Goal: Information Seeking & Learning: Understand process/instructions

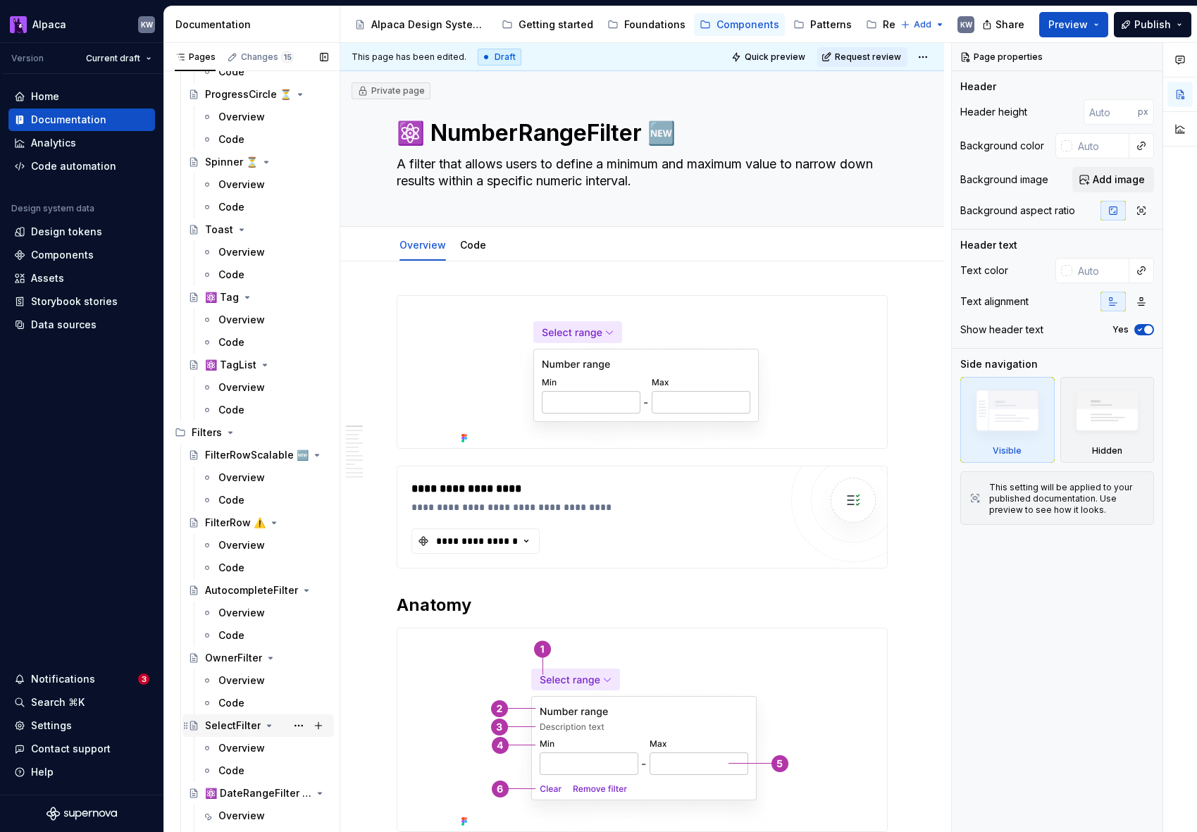
scroll to position [1258, 0]
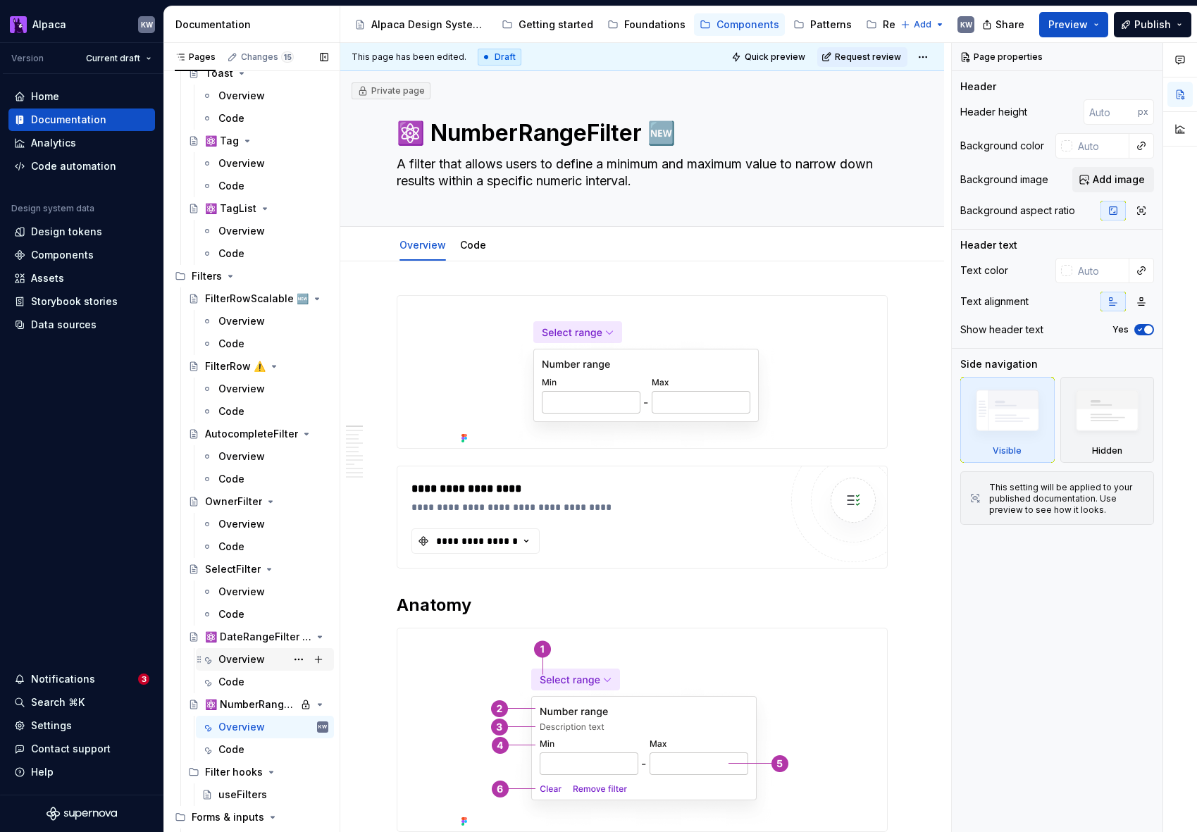
click at [259, 664] on div "Overview" at bounding box center [241, 659] width 47 height 14
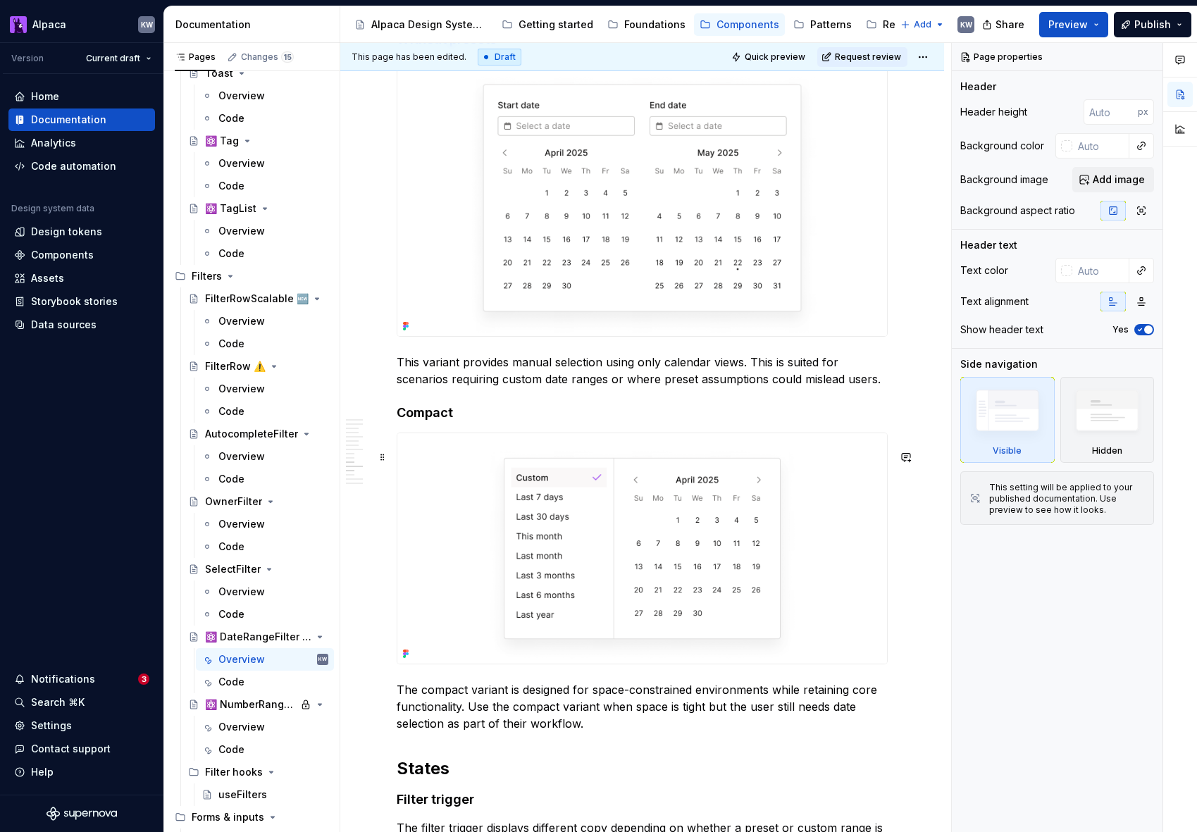
scroll to position [2892, 0]
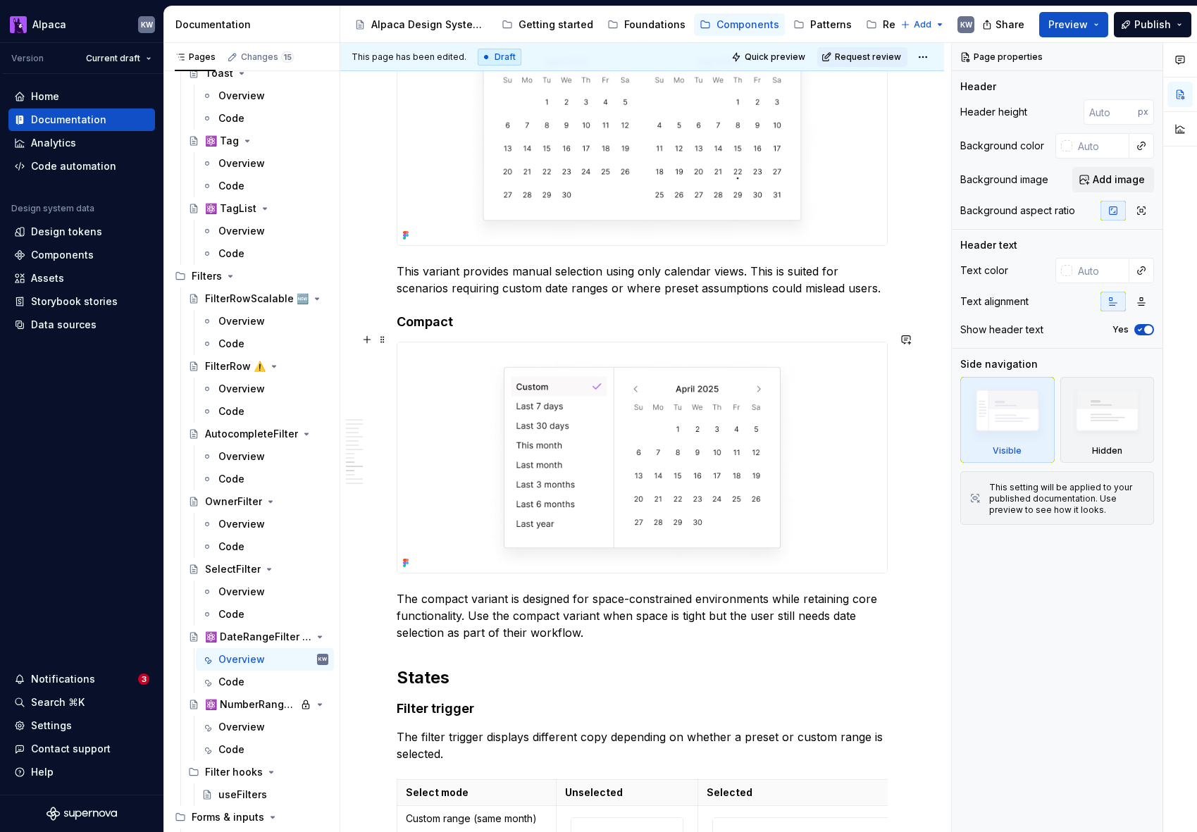
click at [427, 330] on h4 "Compact" at bounding box center [642, 322] width 491 height 17
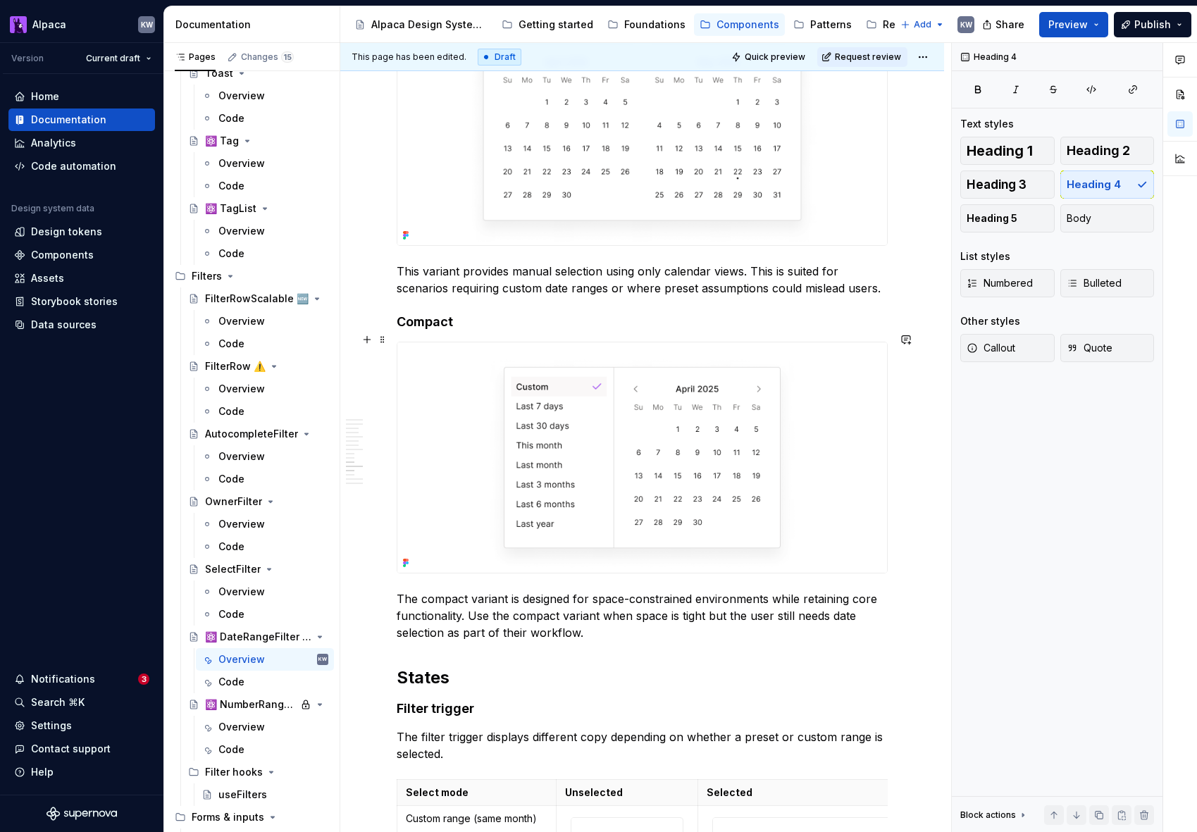
click at [465, 330] on h4 "Compact" at bounding box center [642, 322] width 491 height 17
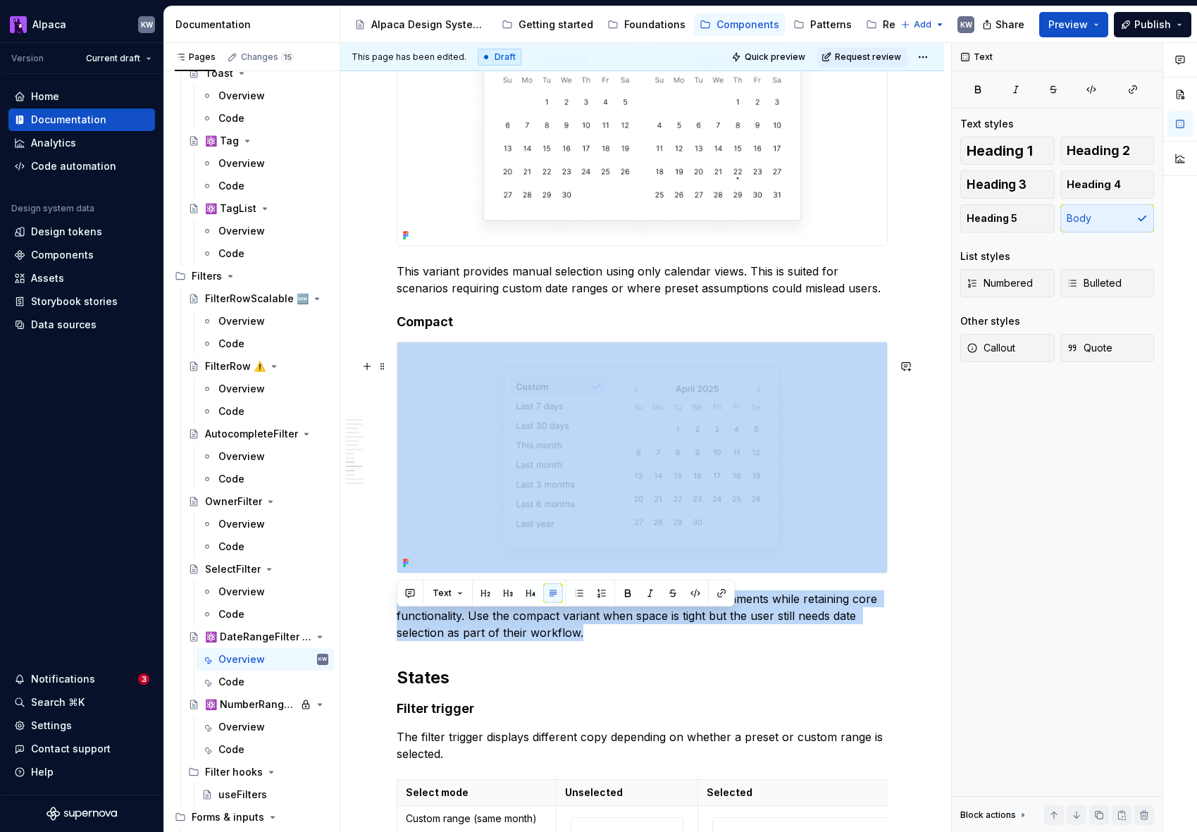
type textarea "*"
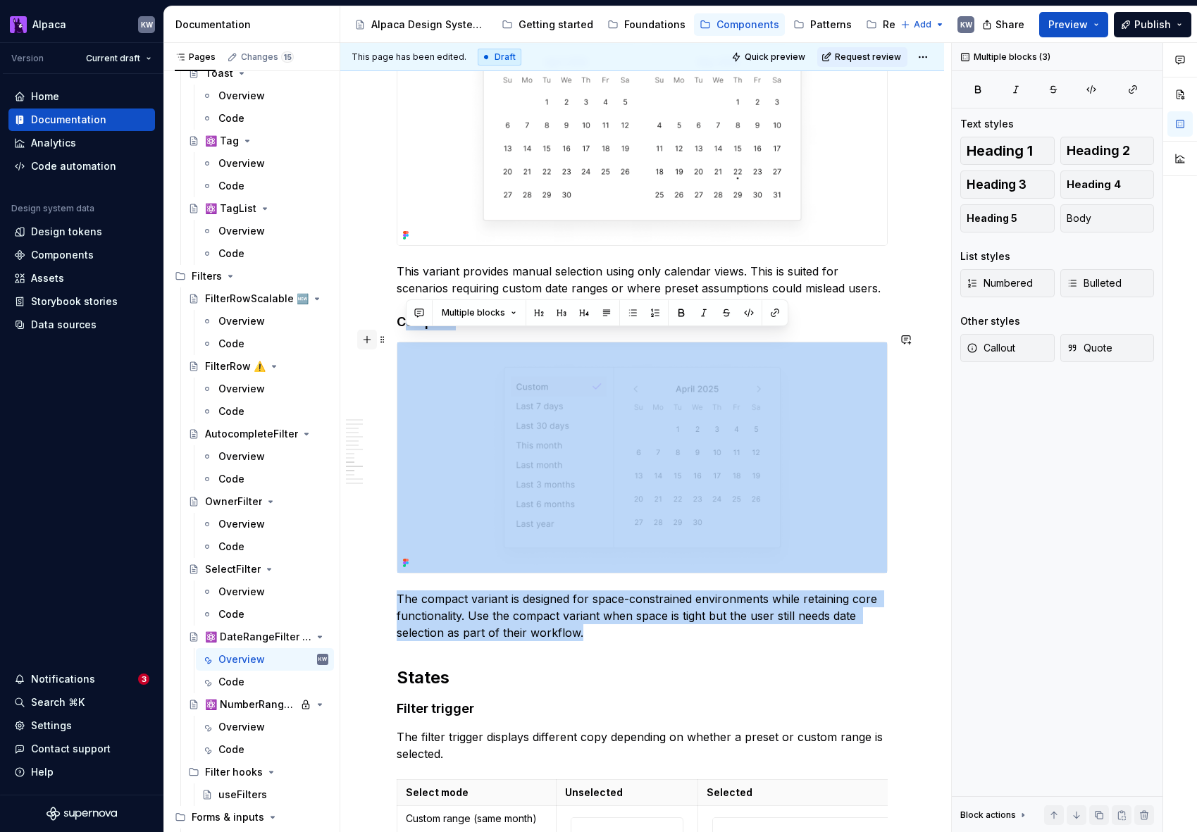
drag, startPoint x: 611, startPoint y: 659, endPoint x: 374, endPoint y: 342, distance: 395.1
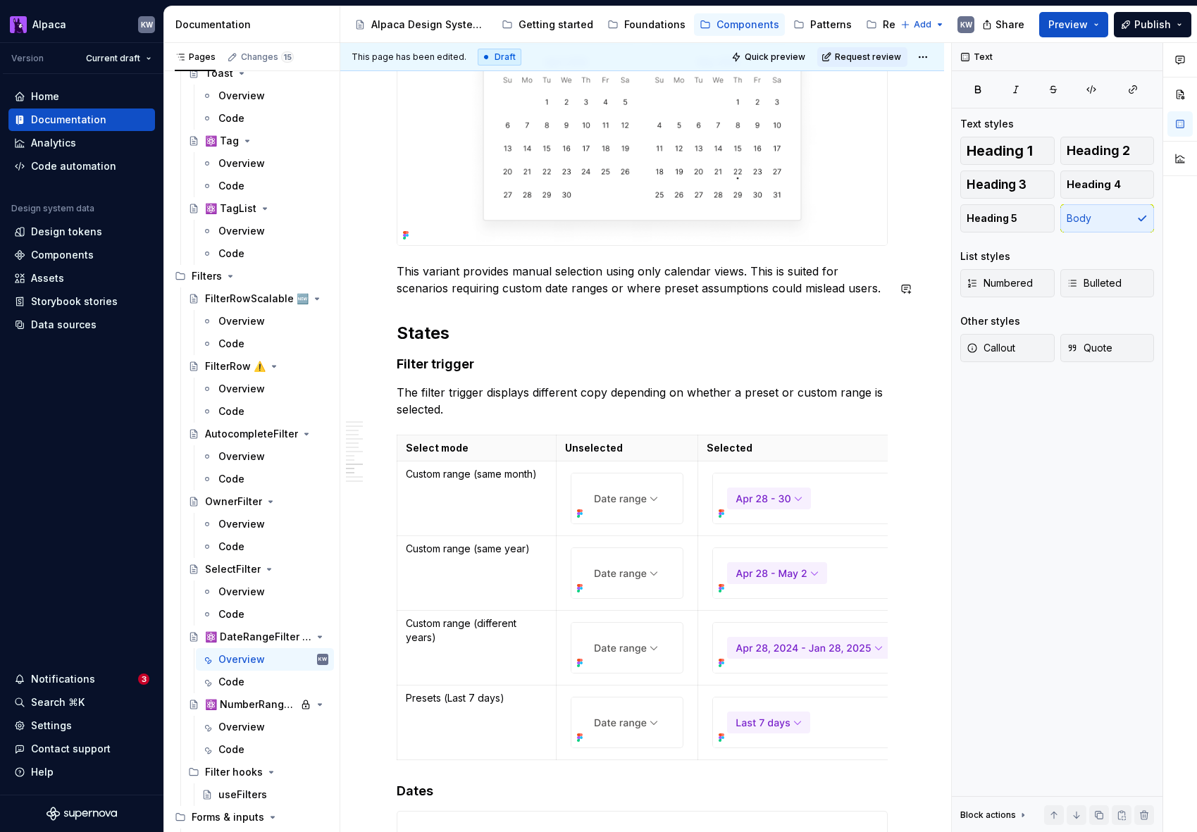
click at [479, 297] on p "This variant provides manual selection using only calendar views. This is suite…" at bounding box center [642, 280] width 491 height 34
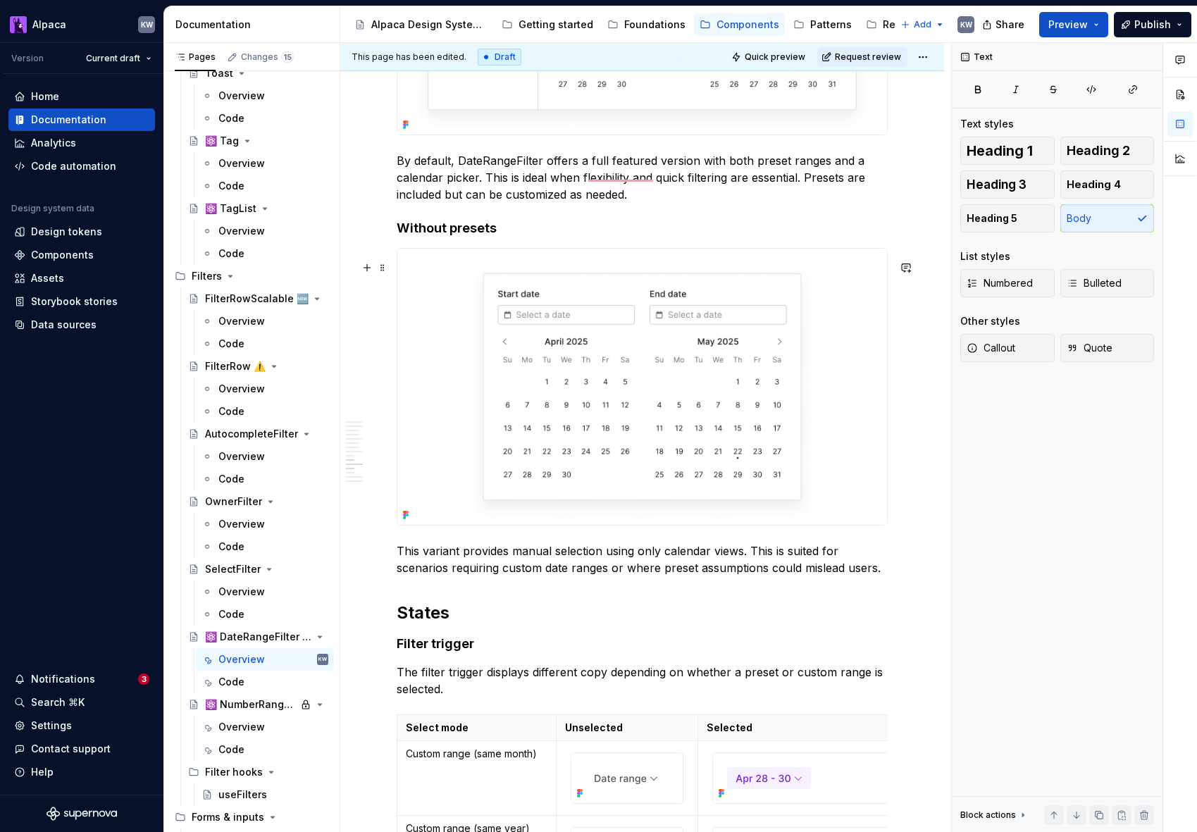
scroll to position [0, 0]
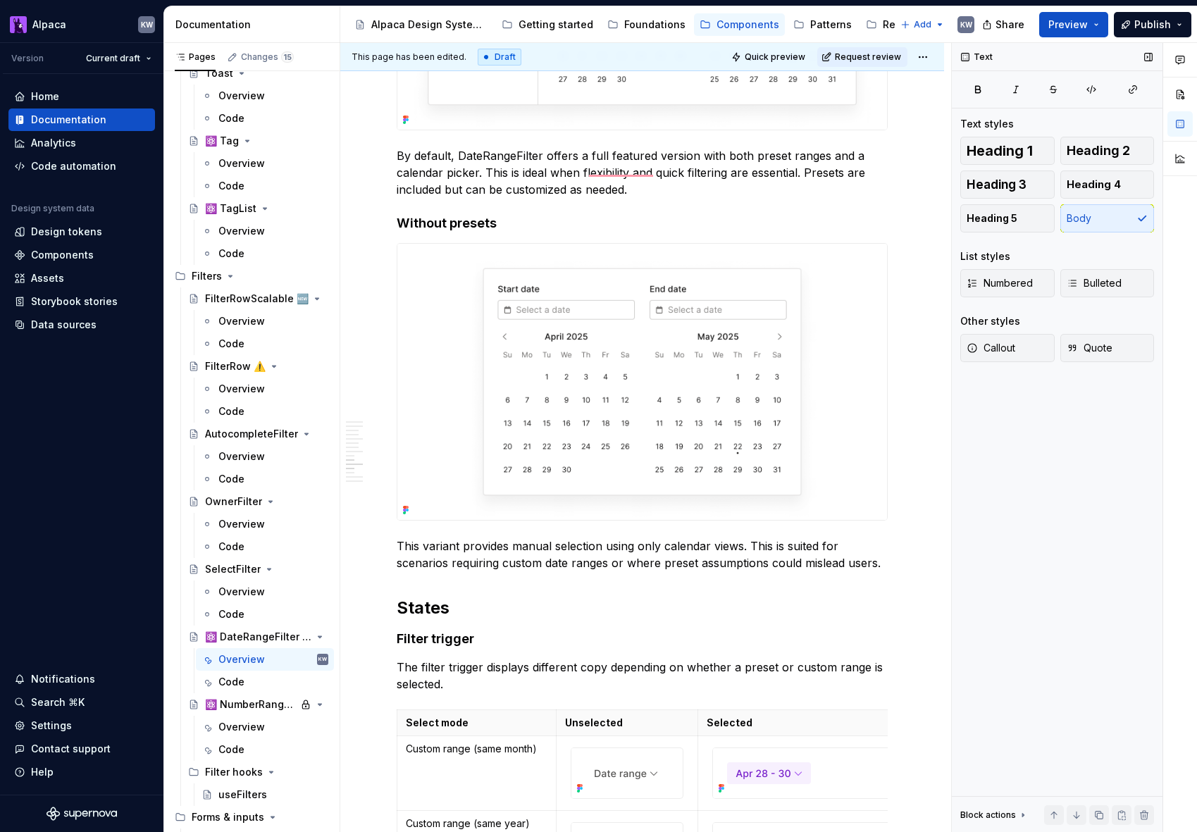
type textarea "*"
